Goal: Contribute content: Add original content to the website for others to see

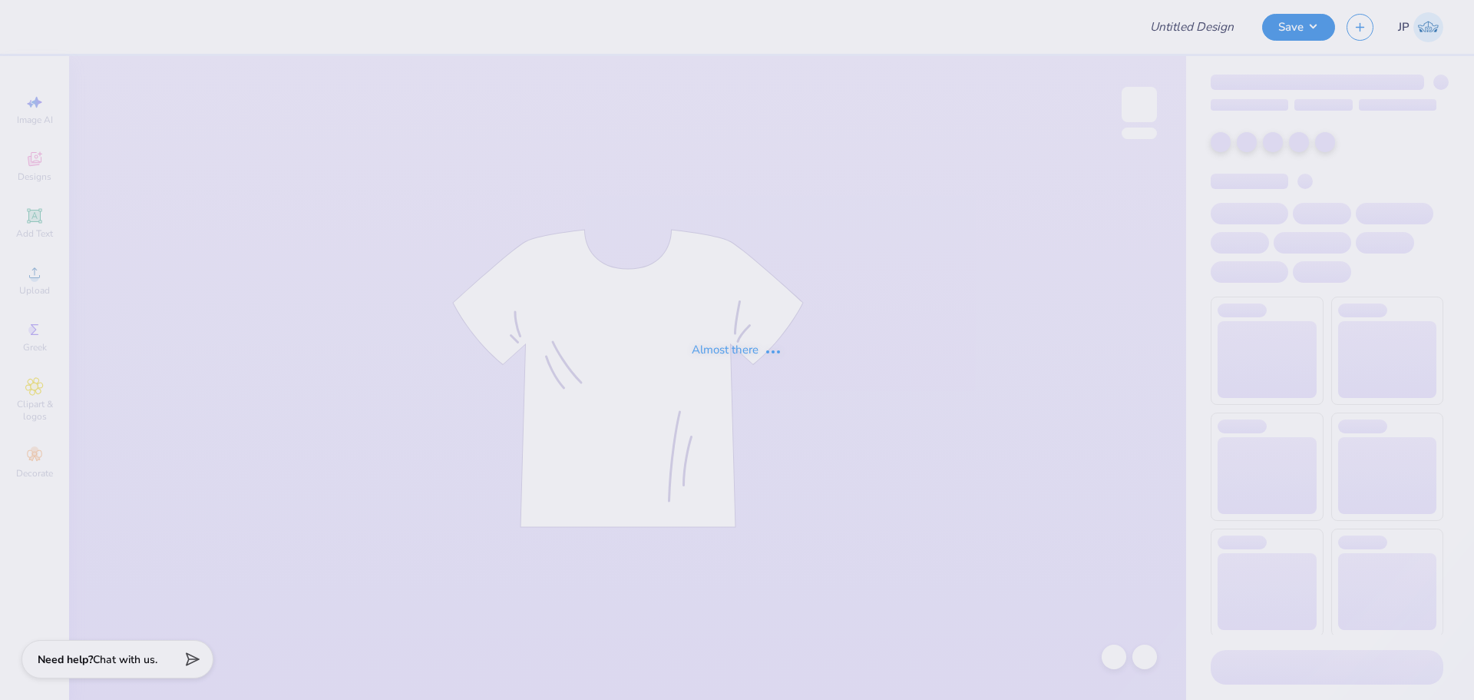
type input "Acacia Homecoming!"
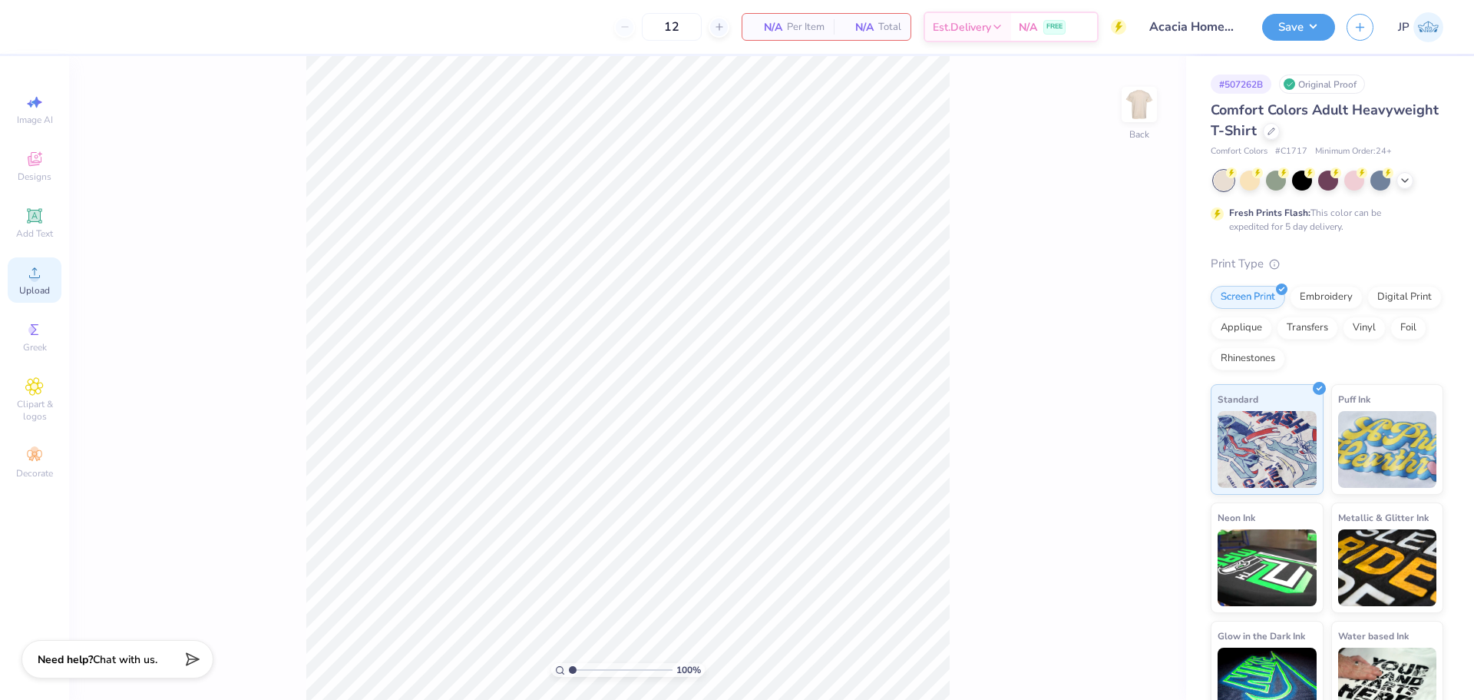
click at [29, 290] on span "Upload" at bounding box center [34, 290] width 31 height 12
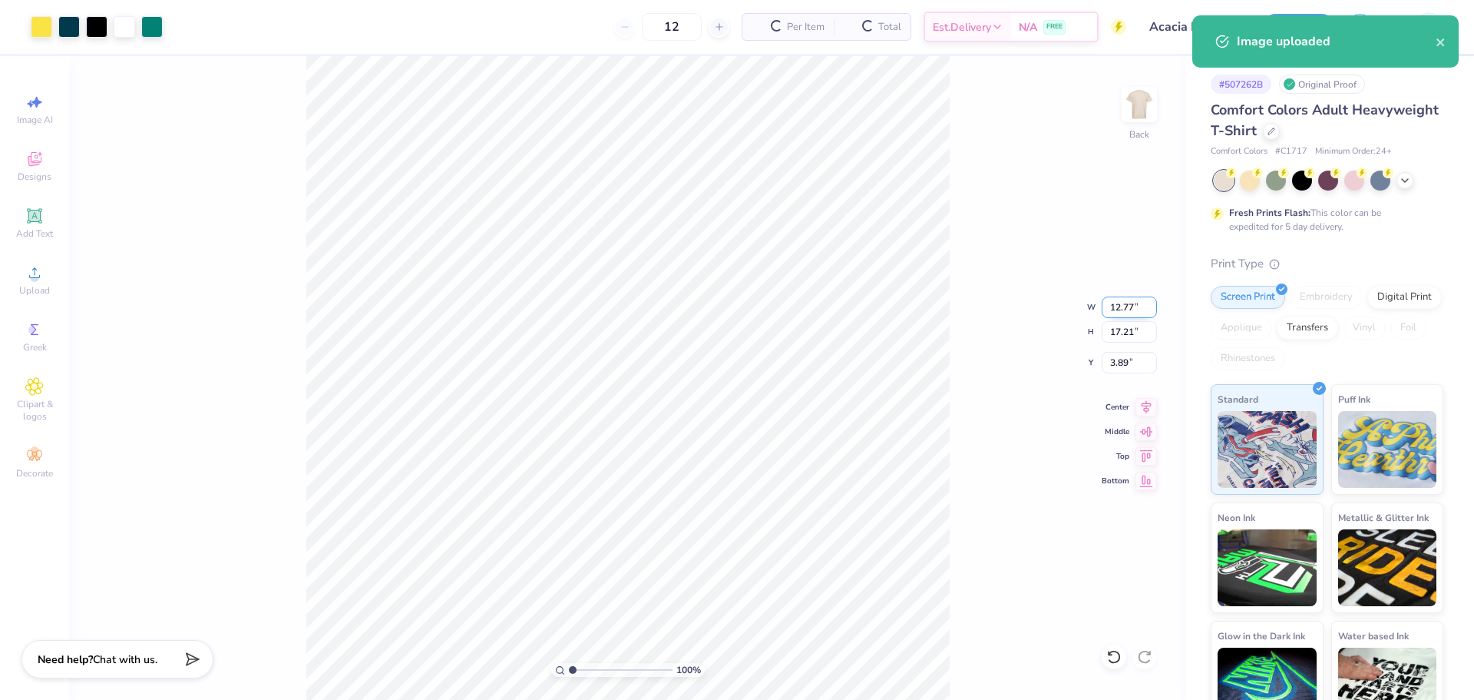
click at [1119, 306] on input "12.77" at bounding box center [1129, 306] width 55 height 21
click at [1121, 306] on input "12.77" at bounding box center [1129, 306] width 55 height 21
type input "4.00"
type input "5.39"
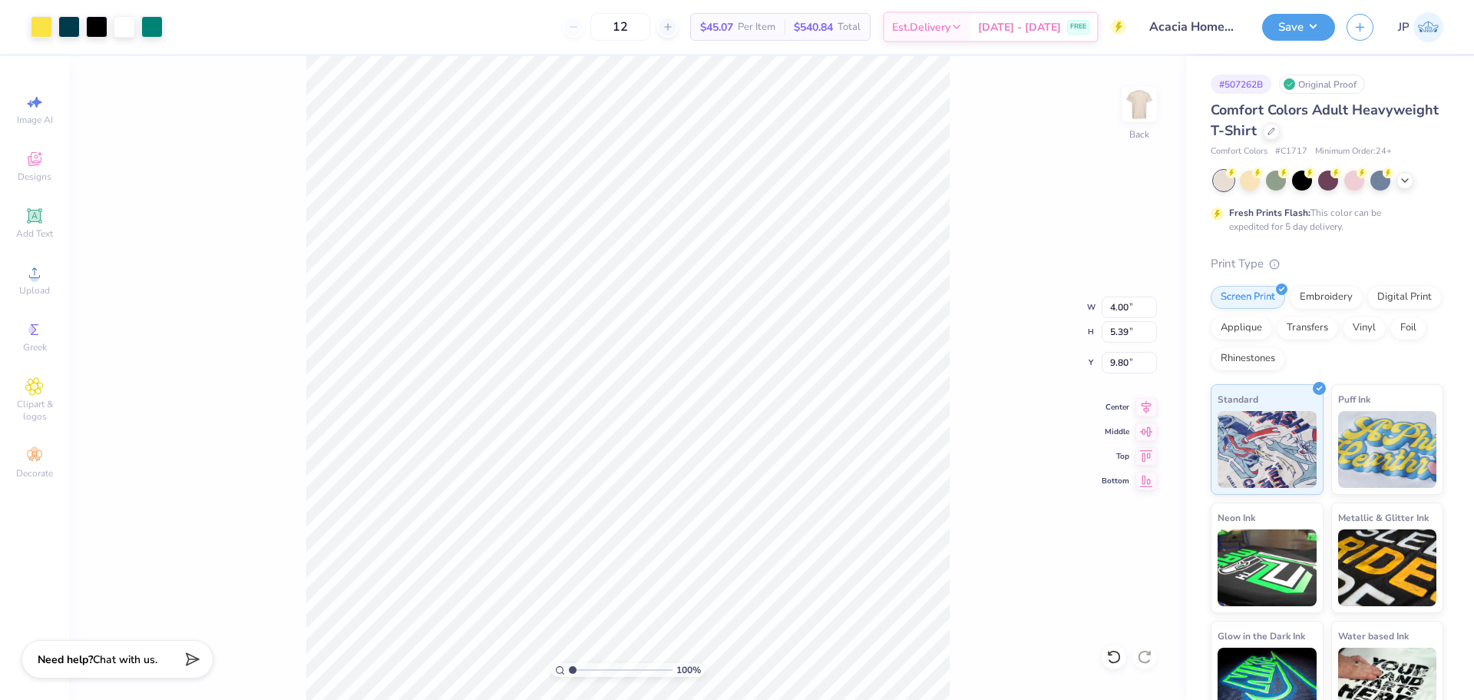
type input "2.65"
click at [1104, 322] on input "5.39" at bounding box center [1129, 331] width 55 height 21
type input "4"
type input "2.97"
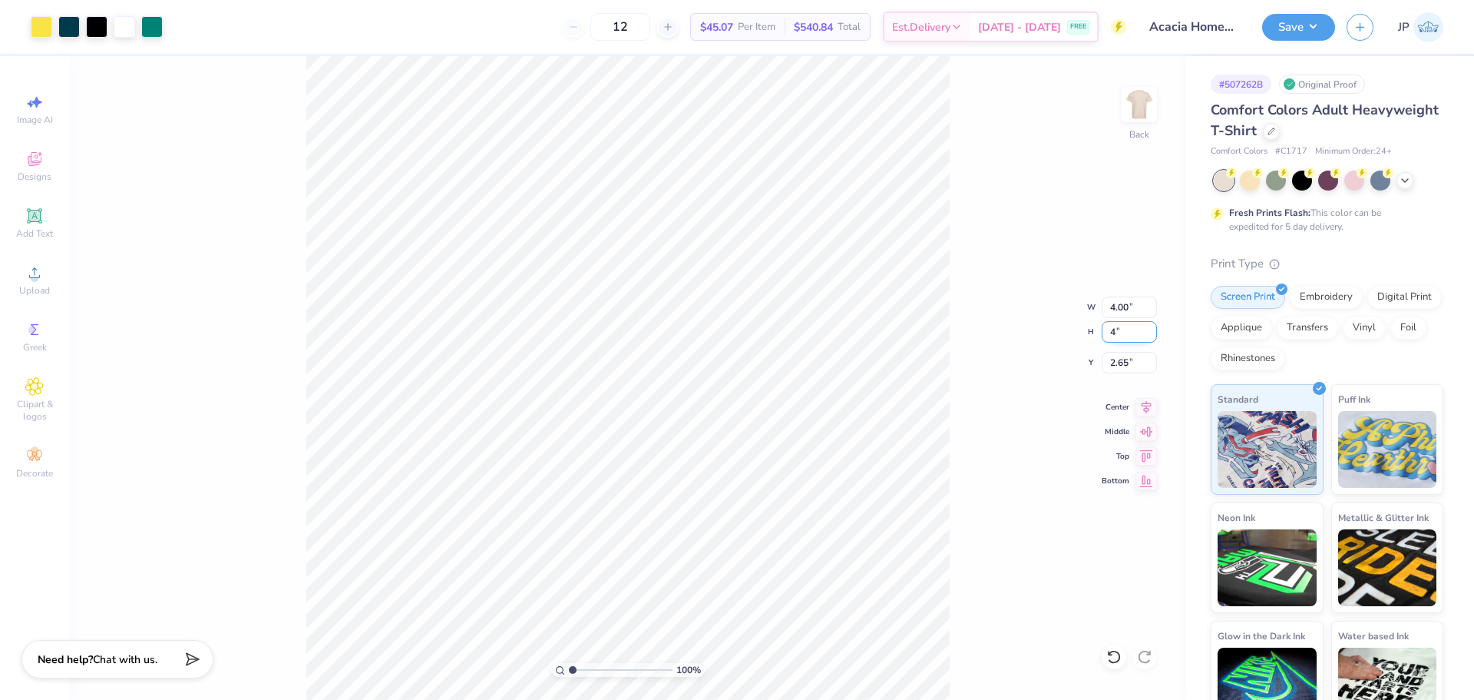
type input "4.00"
click at [1126, 365] on input "3.00" at bounding box center [1129, 362] width 55 height 21
drag, startPoint x: 1126, startPoint y: 365, endPoint x: 1278, endPoint y: 369, distance: 151.3
click at [1128, 365] on input "3.00" at bounding box center [1129, 362] width 55 height 21
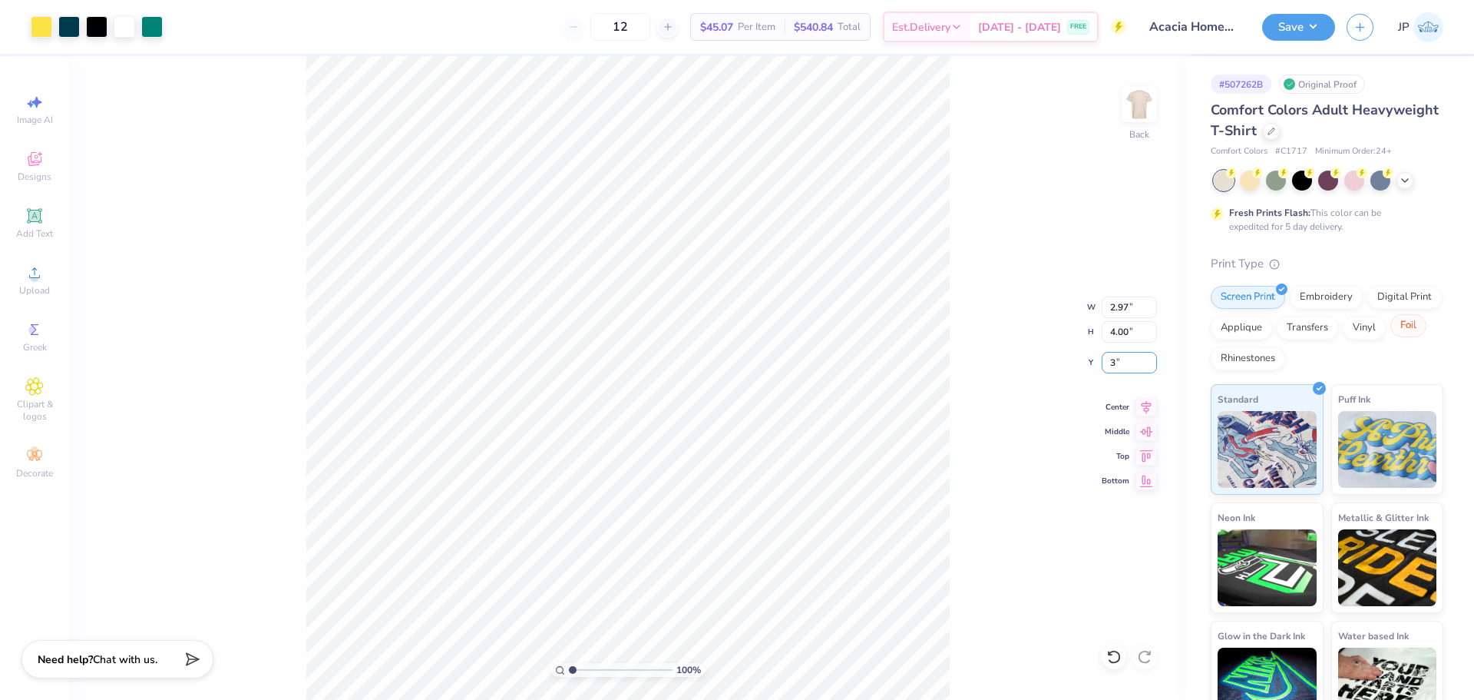
type input "3"
click at [1147, 101] on img at bounding box center [1139, 104] width 61 height 61
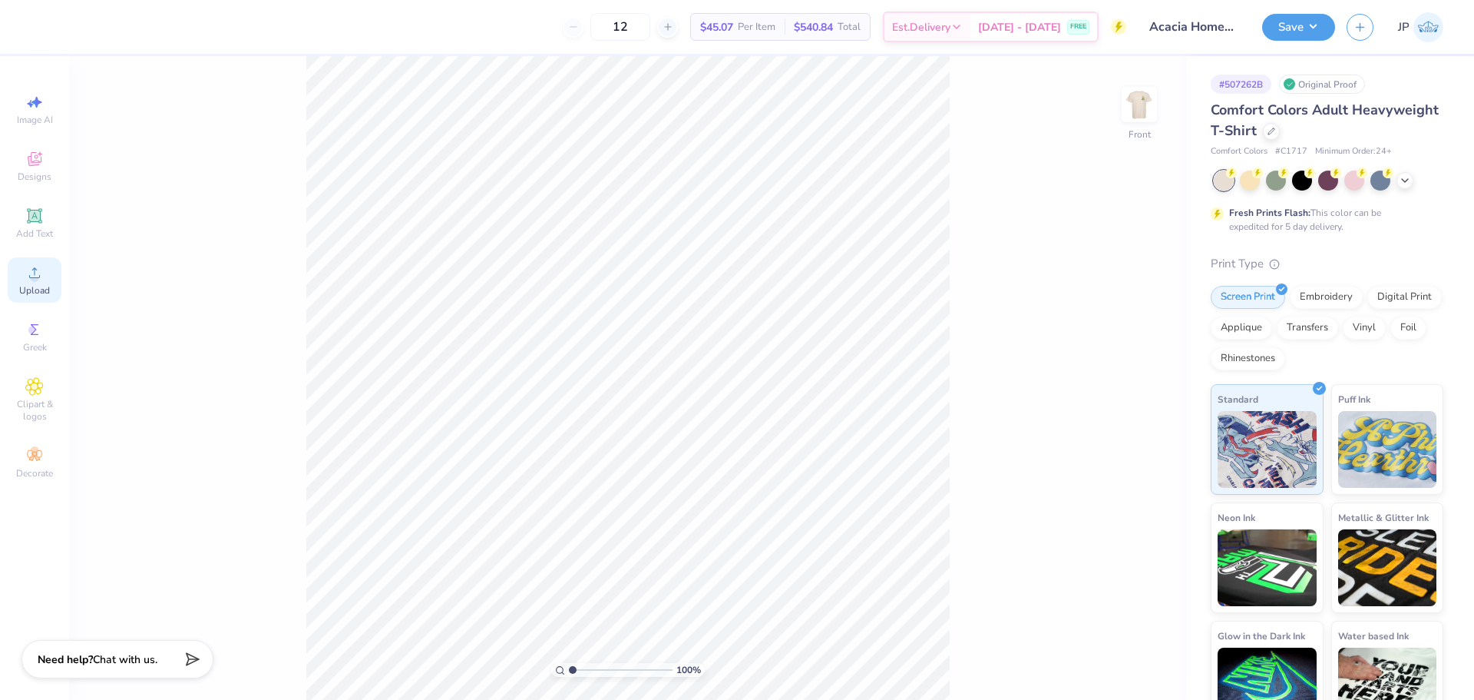
click at [41, 279] on icon at bounding box center [34, 272] width 18 height 18
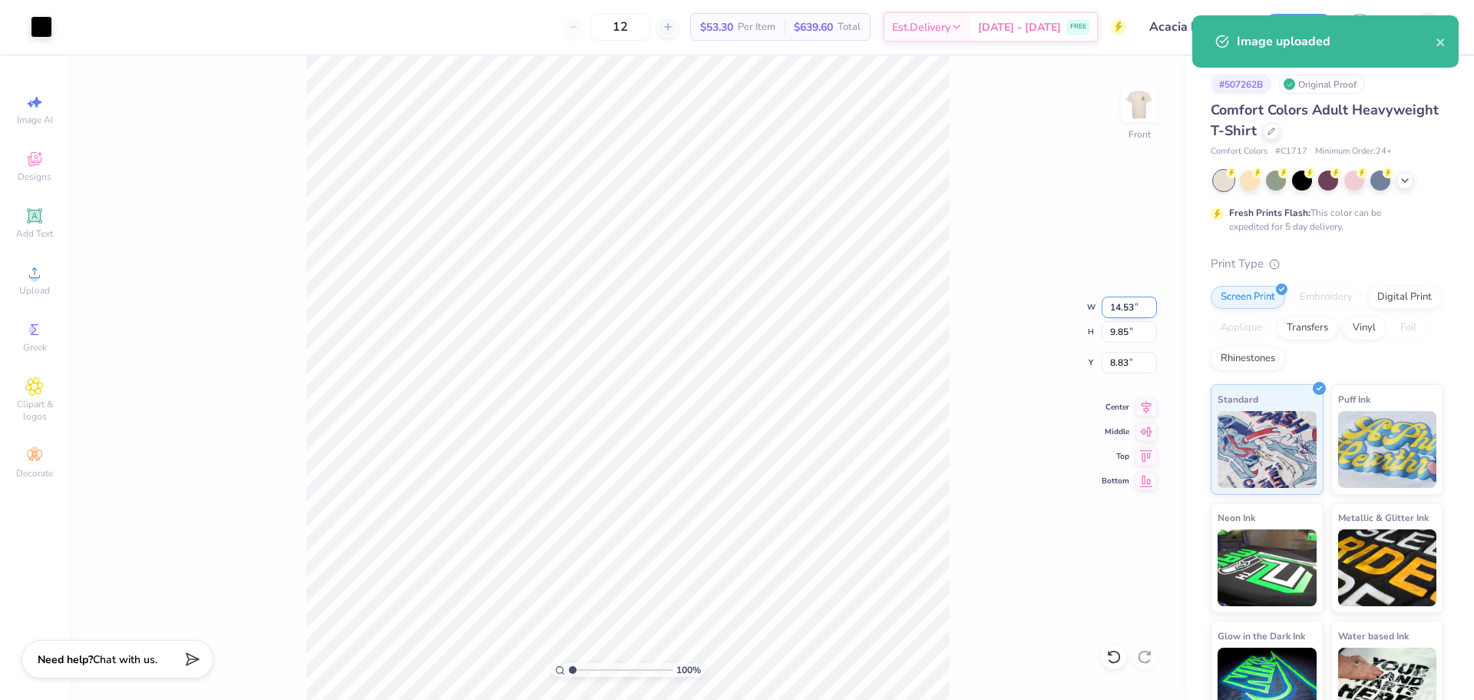
click at [1114, 299] on input "14.53" at bounding box center [1129, 306] width 55 height 21
type input "12.50"
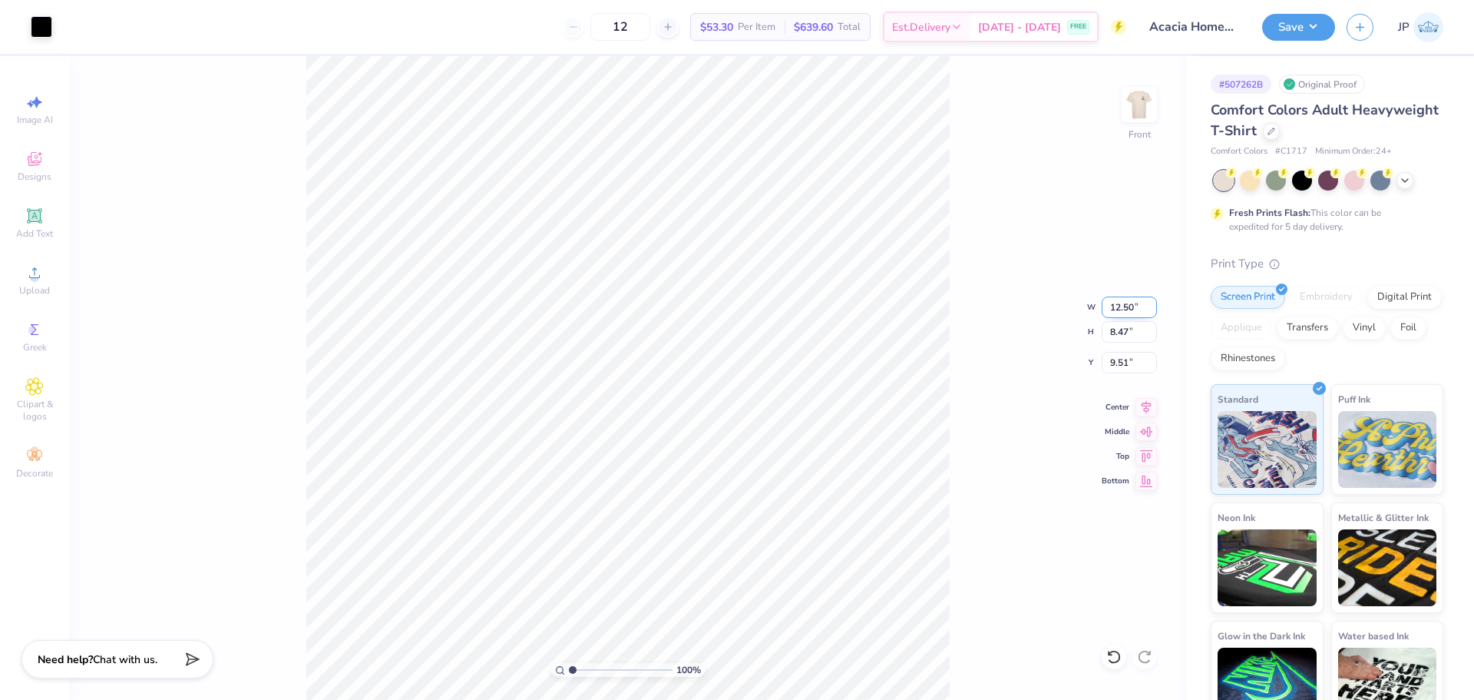
type input "8.47"
click at [1114, 367] on input "9.51" at bounding box center [1129, 362] width 55 height 21
type input "3.00"
click at [1141, 109] on img at bounding box center [1139, 104] width 61 height 61
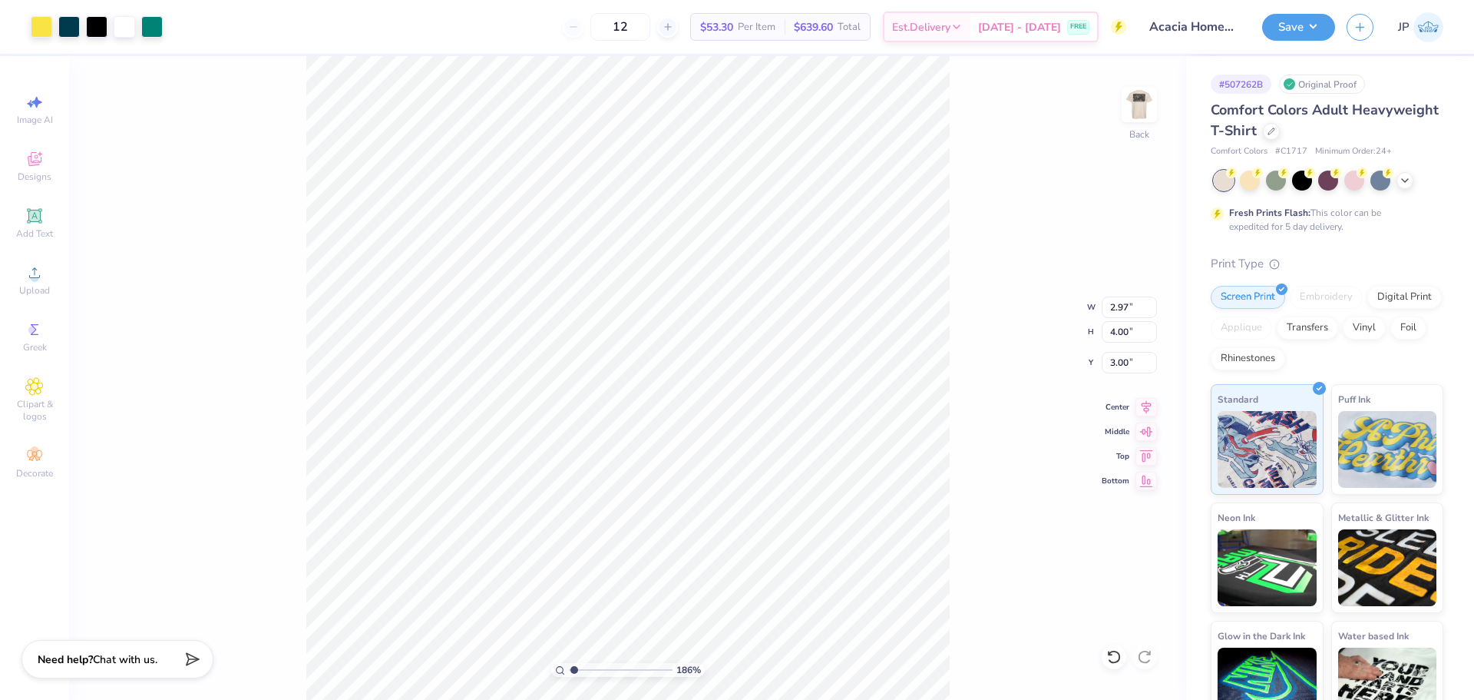
type input "1"
drag, startPoint x: 575, startPoint y: 670, endPoint x: 568, endPoint y: 648, distance: 22.6
click at [569, 663] on input "range" at bounding box center [621, 670] width 104 height 14
click at [1138, 95] on img at bounding box center [1139, 104] width 61 height 61
drag, startPoint x: 1149, startPoint y: 94, endPoint x: 0, endPoint y: 53, distance: 1149.4
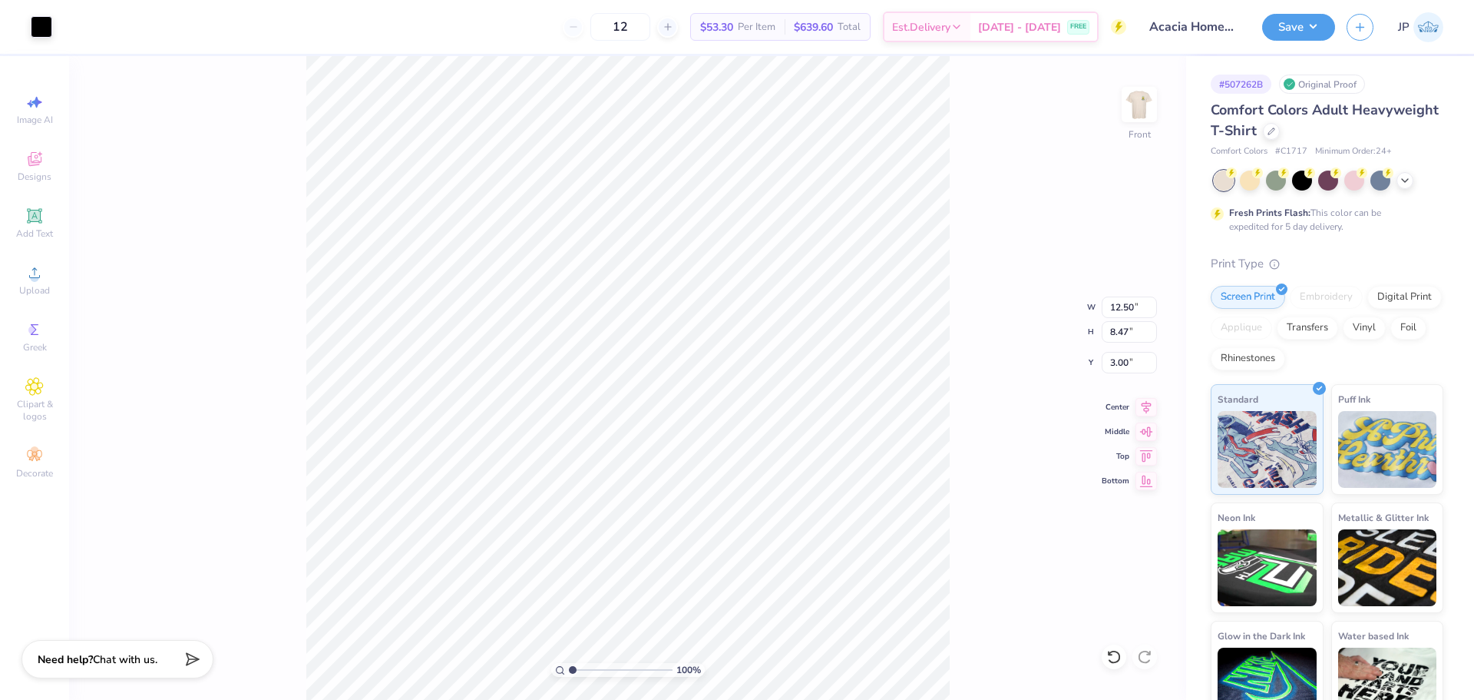
click at [1148, 94] on img at bounding box center [1139, 104] width 31 height 31
click at [1293, 26] on button "Save" at bounding box center [1298, 25] width 73 height 27
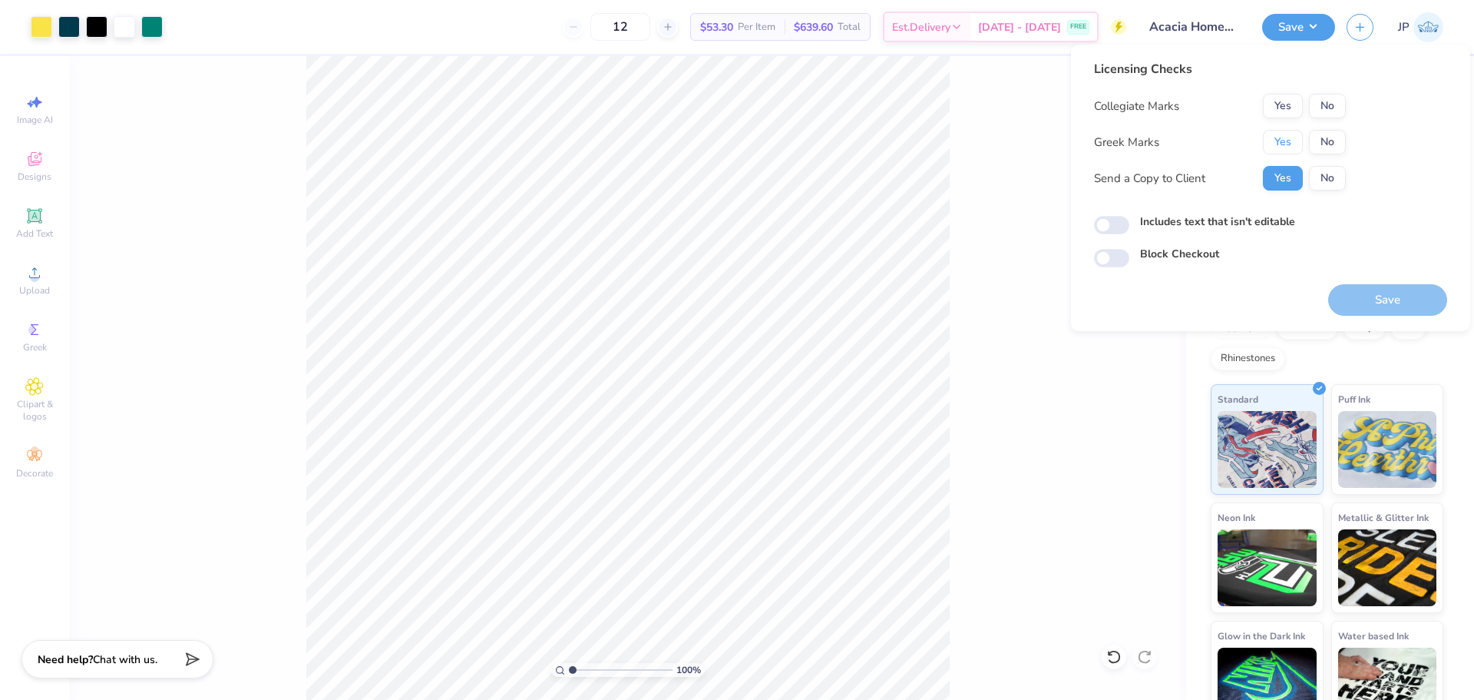
drag, startPoint x: 1287, startPoint y: 139, endPoint x: 1317, endPoint y: 123, distance: 34.0
click at [1286, 139] on button "Yes" at bounding box center [1283, 142] width 40 height 25
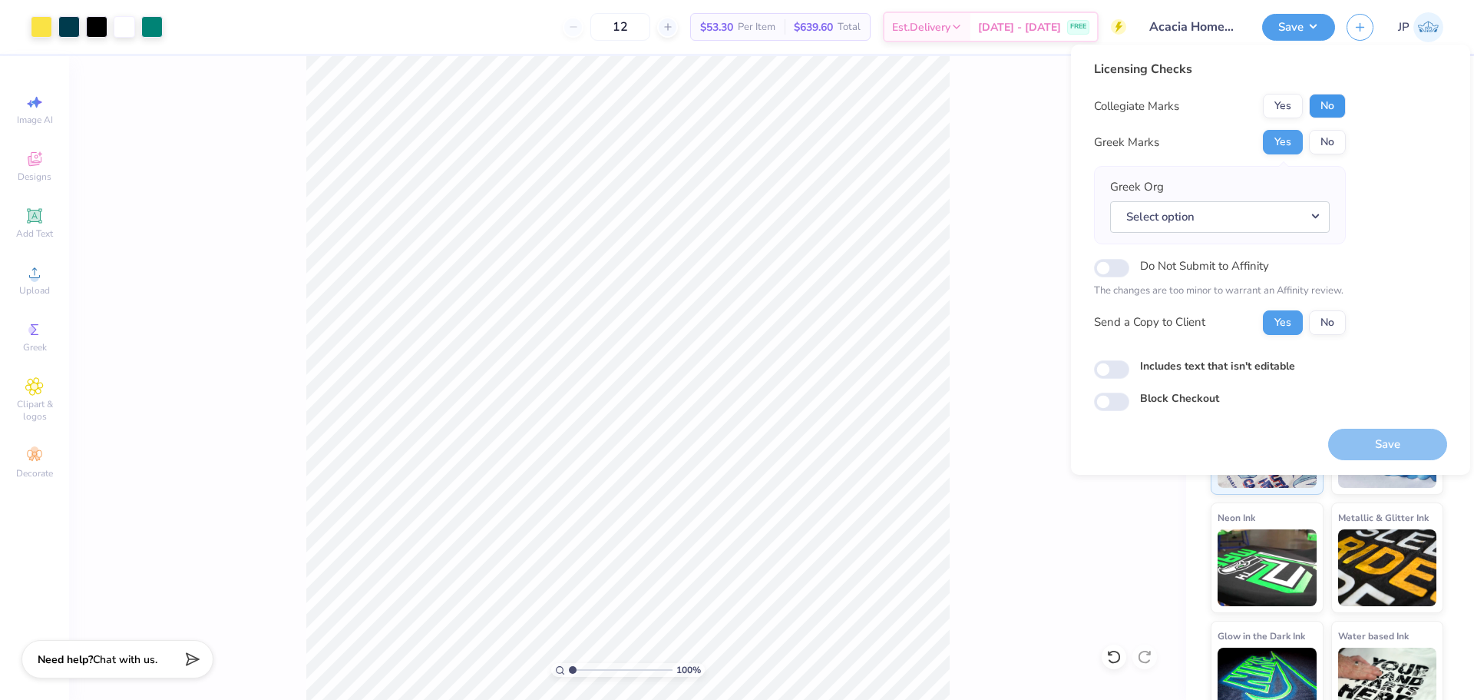
click at [1335, 105] on button "No" at bounding box center [1327, 106] width 37 height 25
click at [1205, 214] on button "Select option" at bounding box center [1220, 216] width 220 height 31
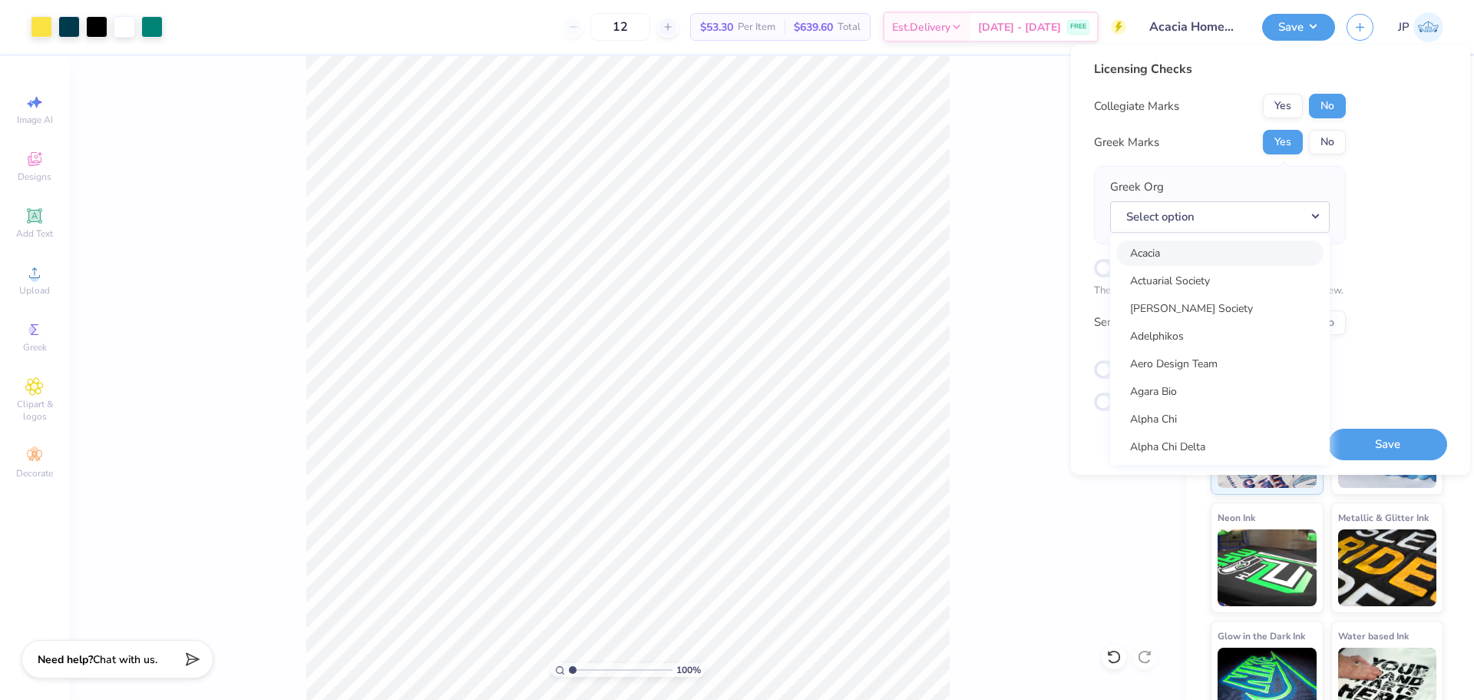
click at [1187, 251] on link "Acacia" at bounding box center [1219, 252] width 207 height 25
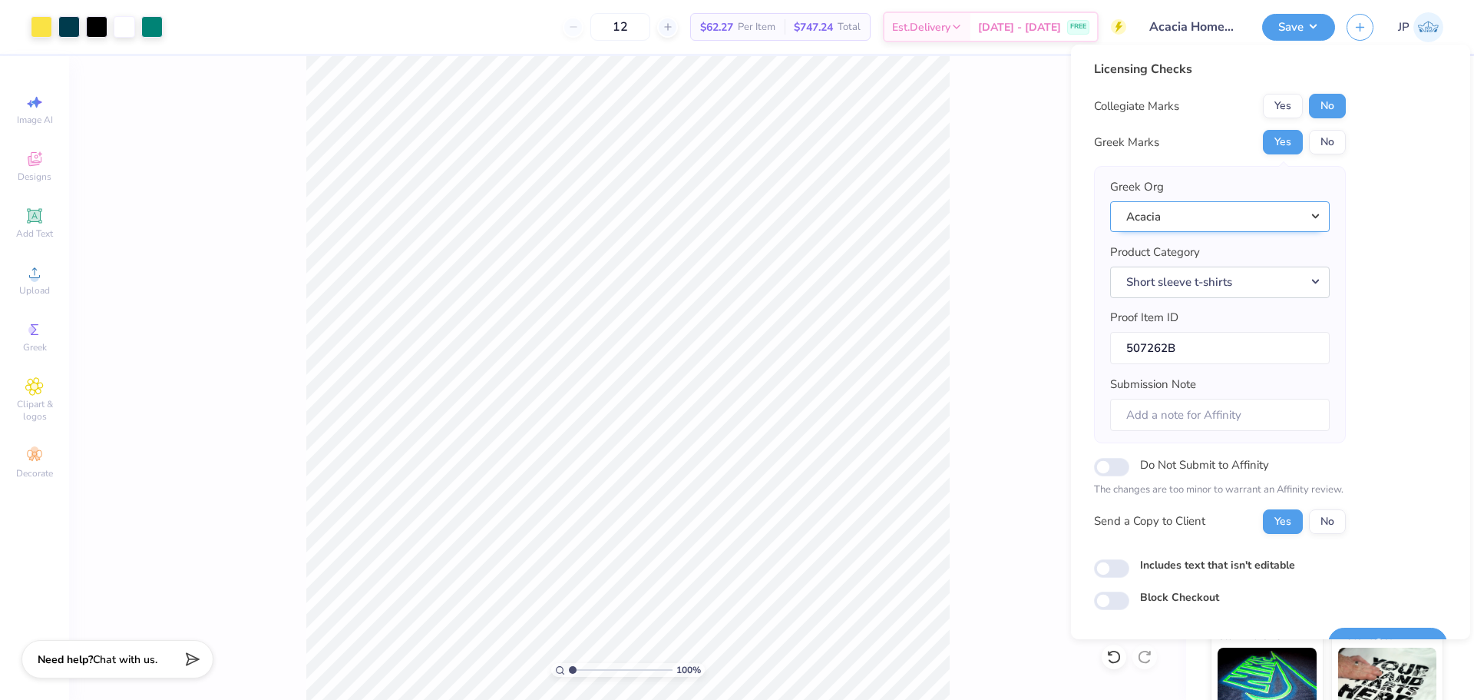
click at [1211, 220] on button "Acacia" at bounding box center [1220, 216] width 220 height 31
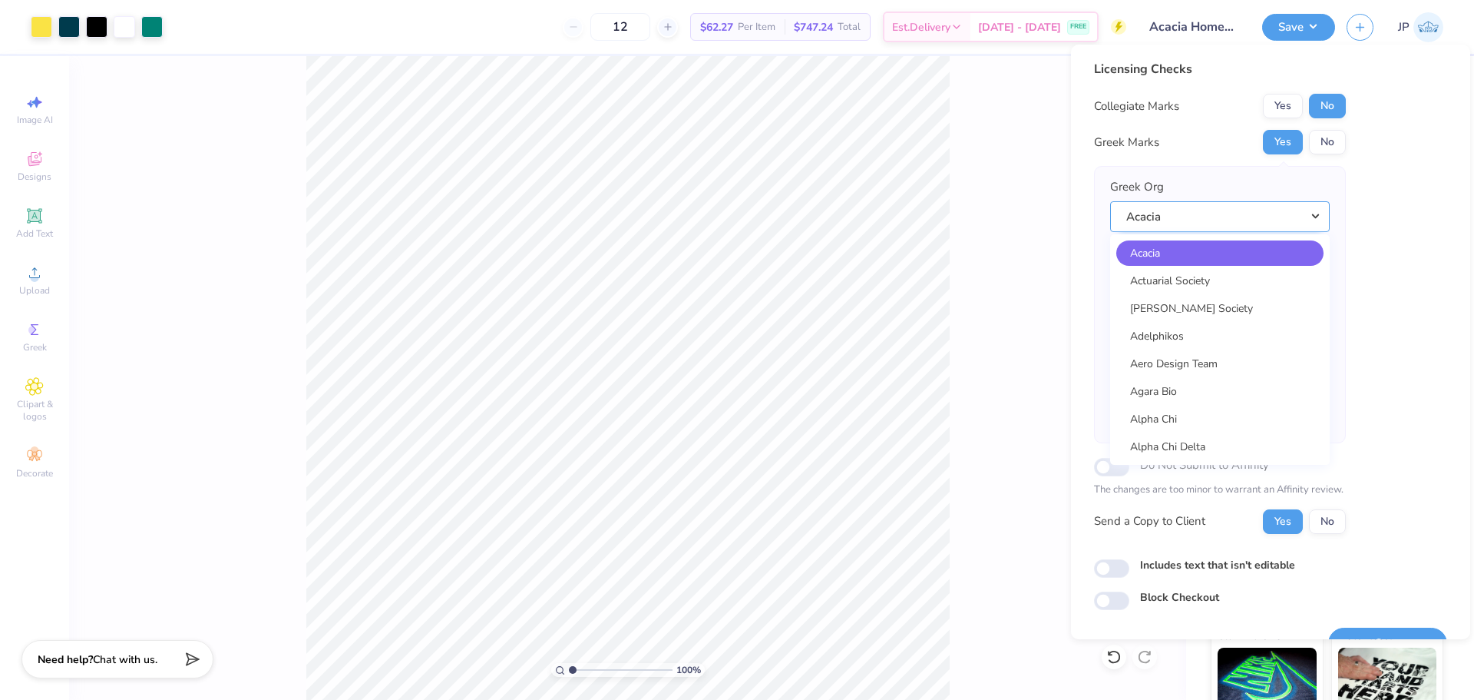
click at [1211, 220] on button "Acacia" at bounding box center [1220, 216] width 220 height 31
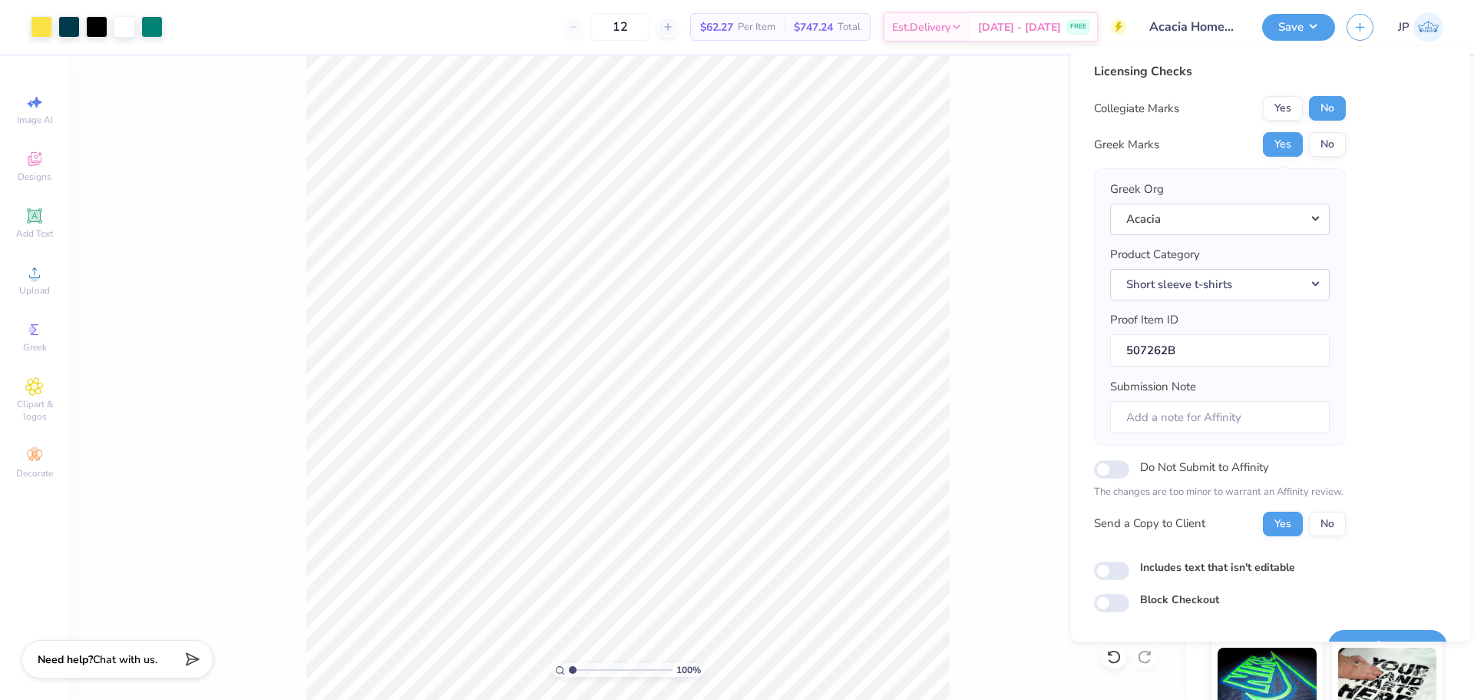
scroll to position [35, 0]
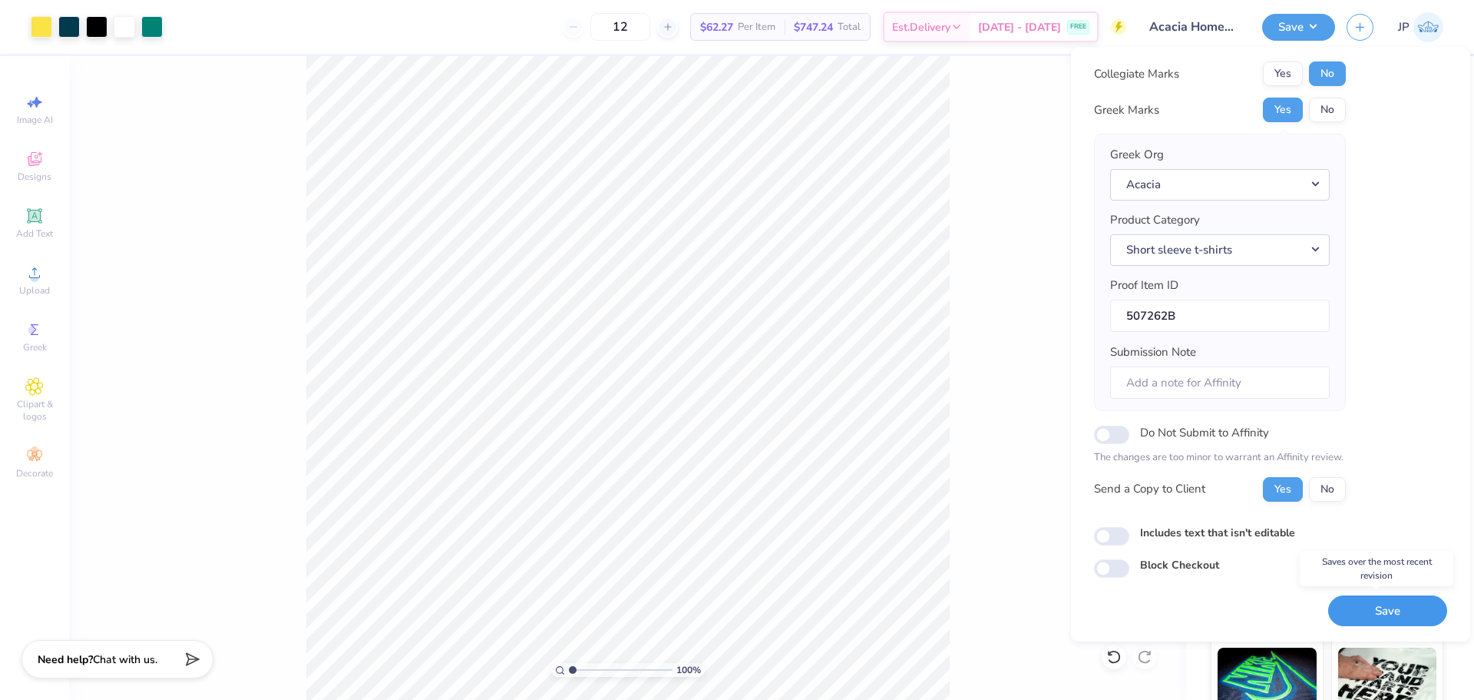
click at [1366, 600] on button "Save" at bounding box center [1387, 610] width 119 height 31
